Goal: Task Accomplishment & Management: Complete application form

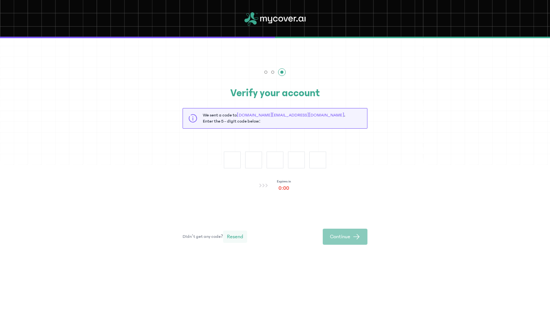
click at [232, 234] on span "Resend" at bounding box center [235, 237] width 16 height 8
click at [235, 154] on input "text" at bounding box center [232, 160] width 17 height 17
type input "*"
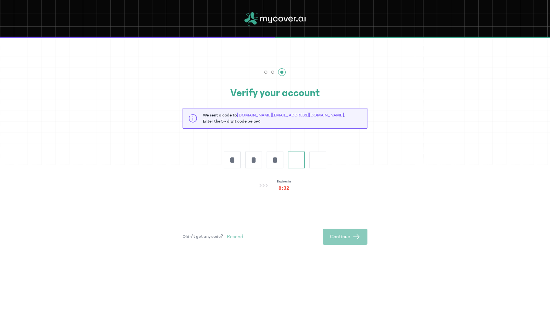
type input "*"
click at [271, 70] on div at bounding box center [275, 72] width 185 height 8
click at [265, 71] on div at bounding box center [265, 72] width 3 height 3
click at [276, 187] on div "Expires in 7:2" at bounding box center [276, 185] width 32 height 13
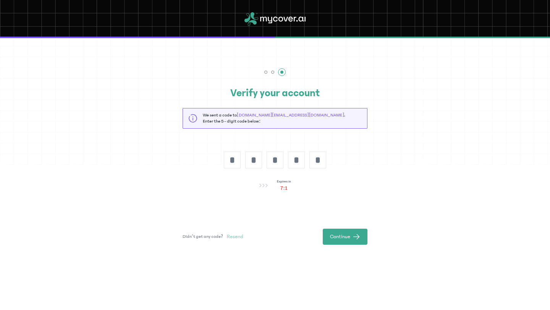
click at [276, 187] on div "Expires in 7:1" at bounding box center [276, 185] width 32 height 13
click at [143, 109] on div "Verify your account We sent a code to canipf.ng@gmail.com . Enter the 5 - digit…" at bounding box center [275, 183] width 550 height 242
type input "*"
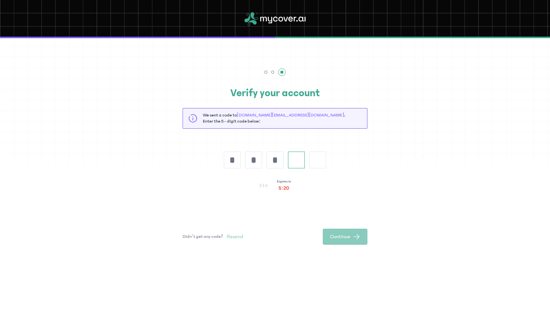
type input "*"
click at [345, 235] on span "Continue" at bounding box center [340, 237] width 20 height 8
